Goal: Information Seeking & Learning: Check status

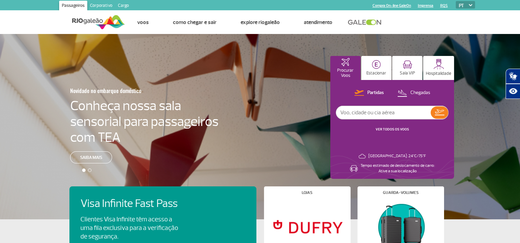
click at [400, 129] on link "VER TODOS OS VOOS" at bounding box center [392, 129] width 33 height 4
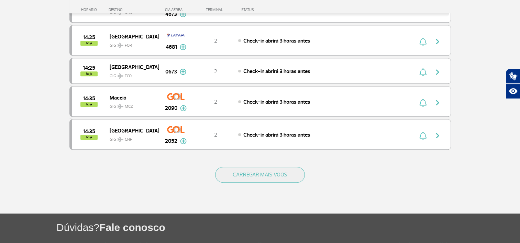
scroll to position [677, 0]
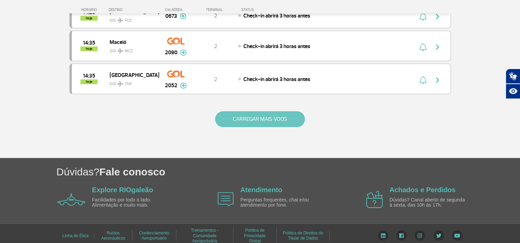
click at [266, 120] on button "CARREGAR MAIS VOOS" at bounding box center [260, 119] width 90 height 16
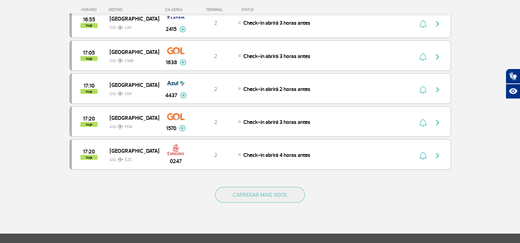
scroll to position [1332, 0]
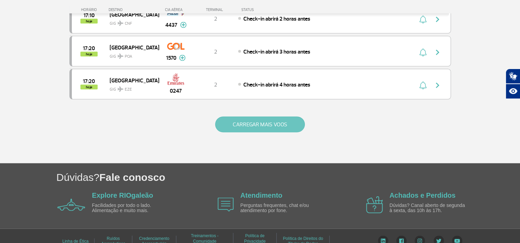
click at [263, 118] on button "CARREGAR MAIS VOOS" at bounding box center [260, 125] width 90 height 16
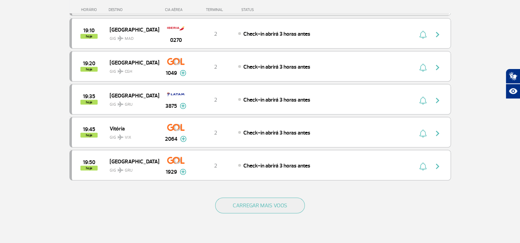
scroll to position [1986, 0]
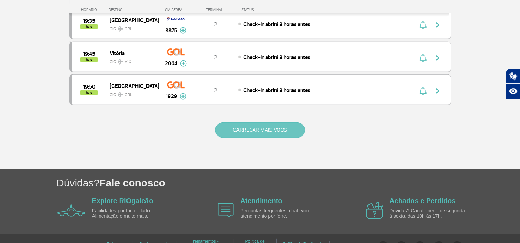
click at [261, 122] on button "CARREGAR MAIS VOOS" at bounding box center [260, 130] width 90 height 16
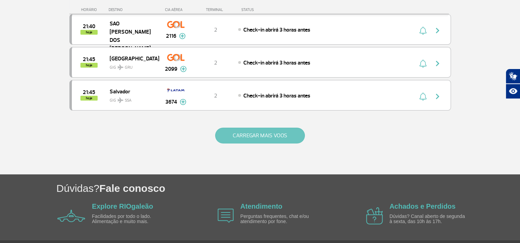
click at [263, 128] on button "CARREGAR MAIS VOOS" at bounding box center [260, 136] width 90 height 16
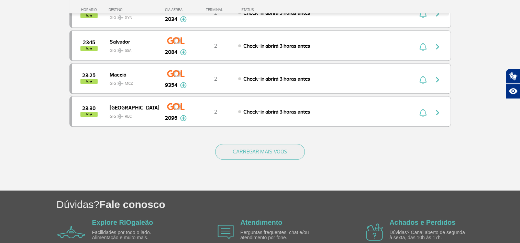
scroll to position [3295, 0]
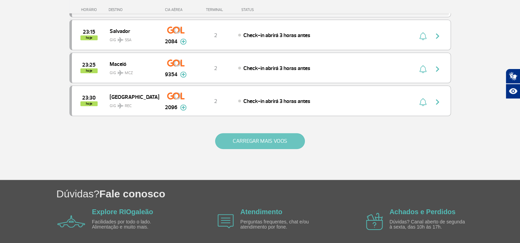
click at [264, 133] on button "CARREGAR MAIS VOOS" at bounding box center [260, 141] width 90 height 16
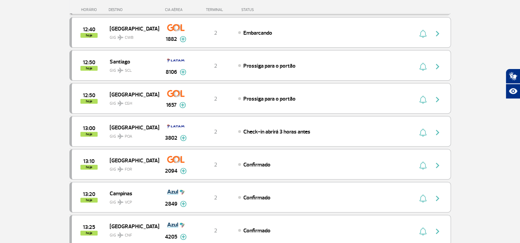
scroll to position [0, 0]
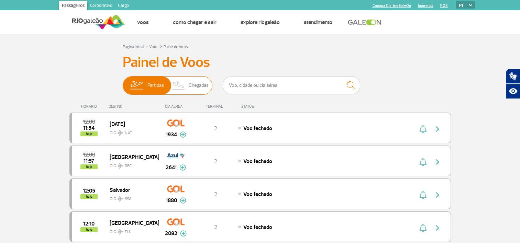
click at [198, 87] on span "Chegadas" at bounding box center [199, 86] width 20 height 18
click at [123, 82] on input "Partidas Chegadas" at bounding box center [123, 82] width 0 height 0
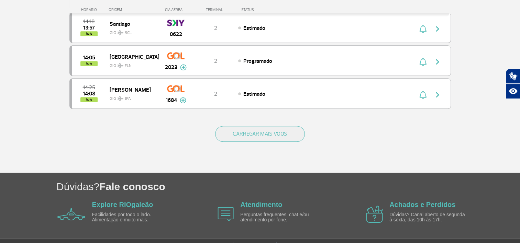
scroll to position [682, 0]
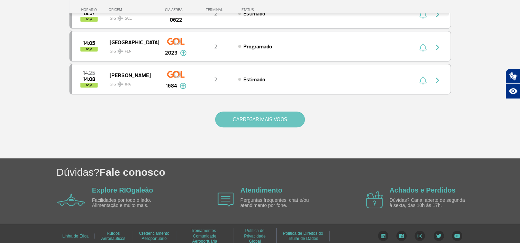
click at [252, 112] on button "CARREGAR MAIS VOOS" at bounding box center [260, 120] width 90 height 16
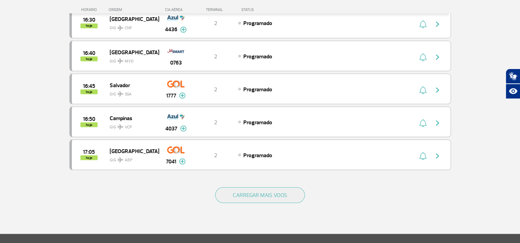
scroll to position [1336, 0]
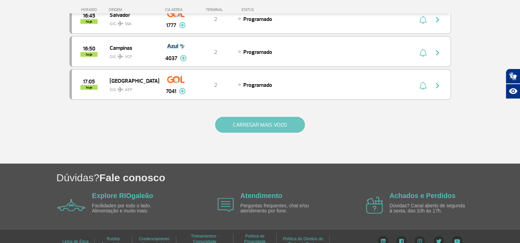
click at [251, 119] on button "CARREGAR MAIS VOOS" at bounding box center [260, 125] width 90 height 16
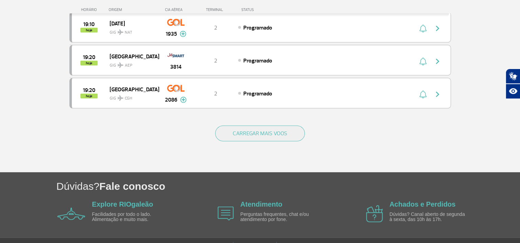
scroll to position [1991, 0]
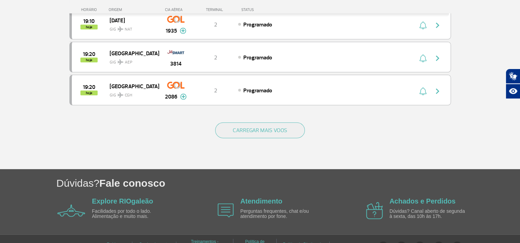
click at [257, 125] on div "CARREGAR MAIS VOOS" at bounding box center [259, 141] width 381 height 55
click at [257, 123] on div "CARREGAR MAIS VOOS" at bounding box center [259, 141] width 381 height 55
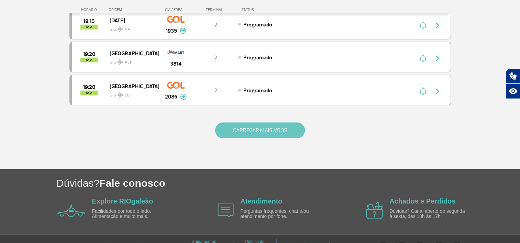
click at [262, 123] on button "CARREGAR MAIS VOOS" at bounding box center [260, 131] width 90 height 16
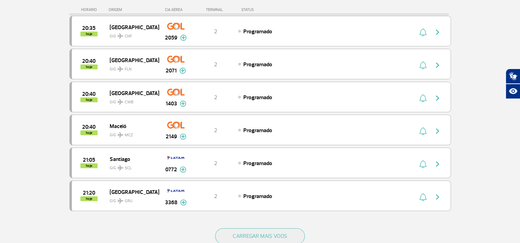
scroll to position [2645, 0]
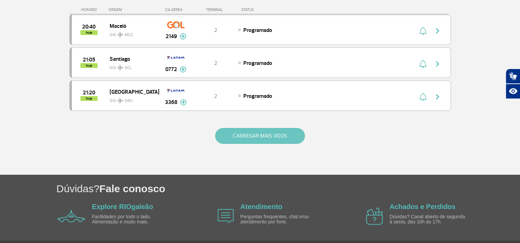
click at [256, 128] on button "CARREGAR MAIS VOOS" at bounding box center [260, 136] width 90 height 16
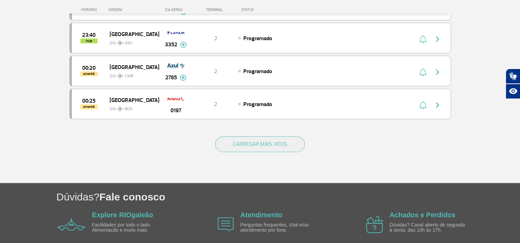
scroll to position [3299, 0]
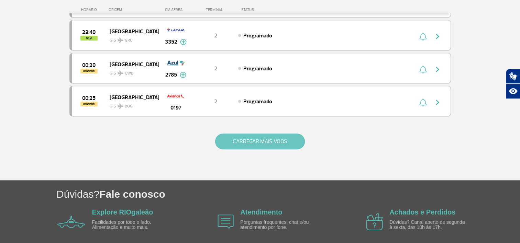
click at [256, 134] on button "CARREGAR MAIS VOOS" at bounding box center [260, 142] width 90 height 16
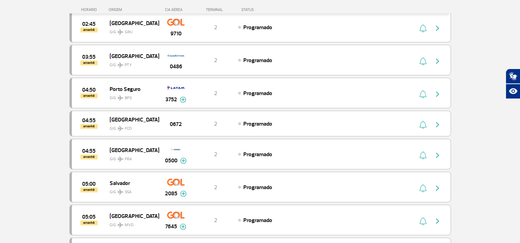
scroll to position [3574, 0]
